Goal: Go to known website: Access a specific website the user already knows

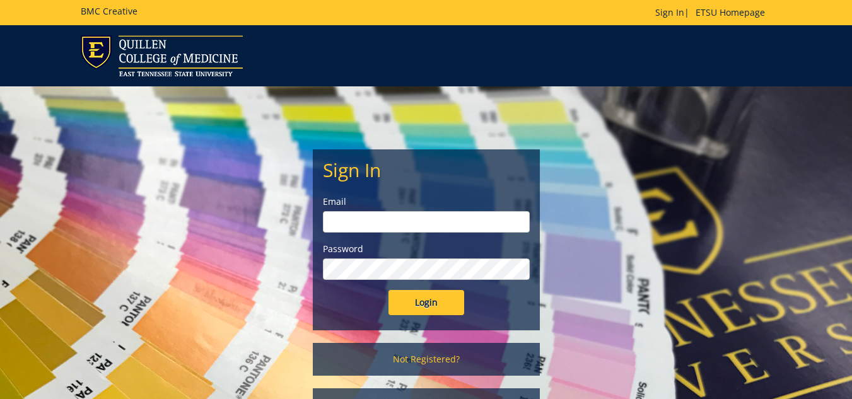
type input "[EMAIL_ADDRESS][DOMAIN_NAME]"
click at [421, 298] on input "Login" at bounding box center [426, 302] width 76 height 25
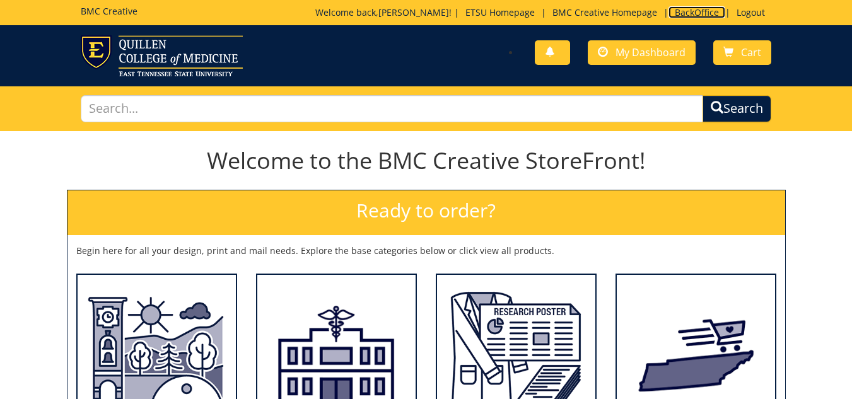
click at [692, 9] on link "BackOffice" at bounding box center [696, 12] width 57 height 12
